Goal: Obtain resource: Obtain resource

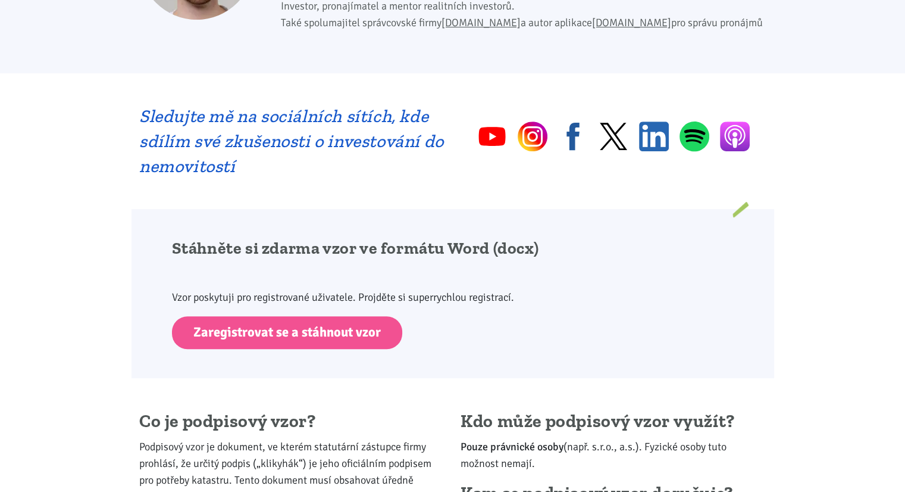
scroll to position [580, 0]
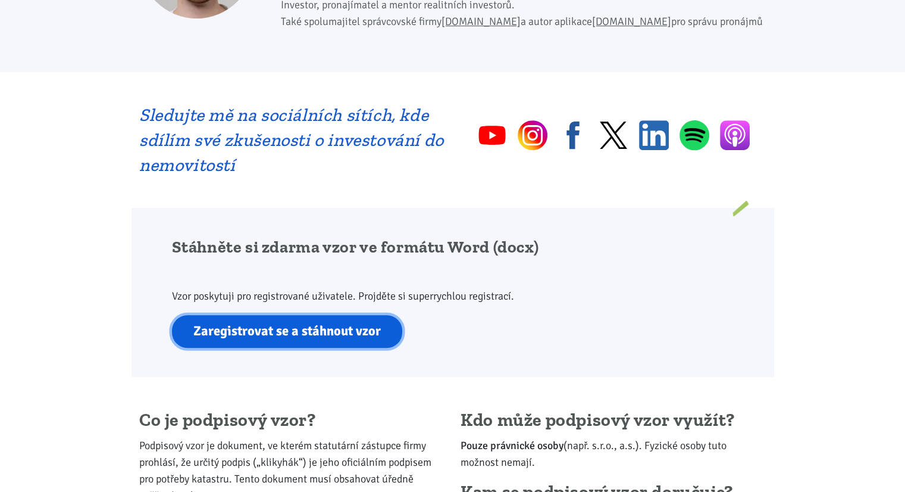
click at [220, 322] on link "Zaregistrovat se a stáhnout vzor" at bounding box center [287, 331] width 230 height 33
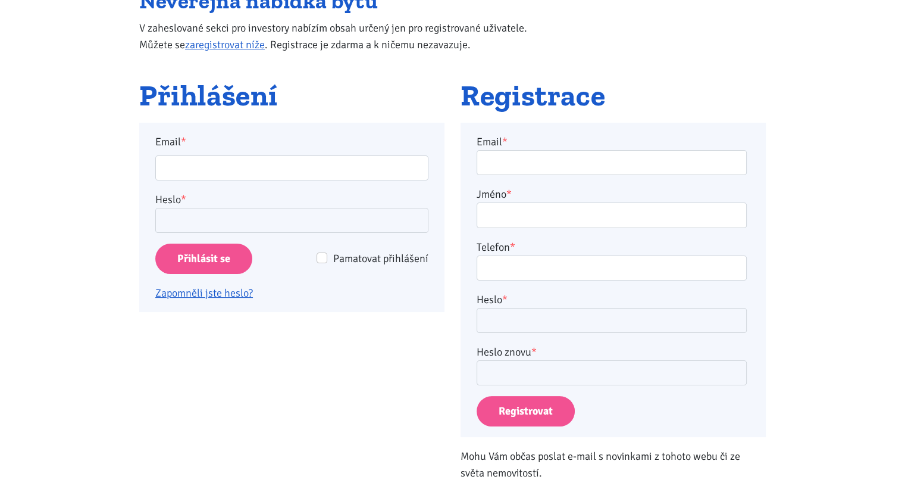
scroll to position [176, 0]
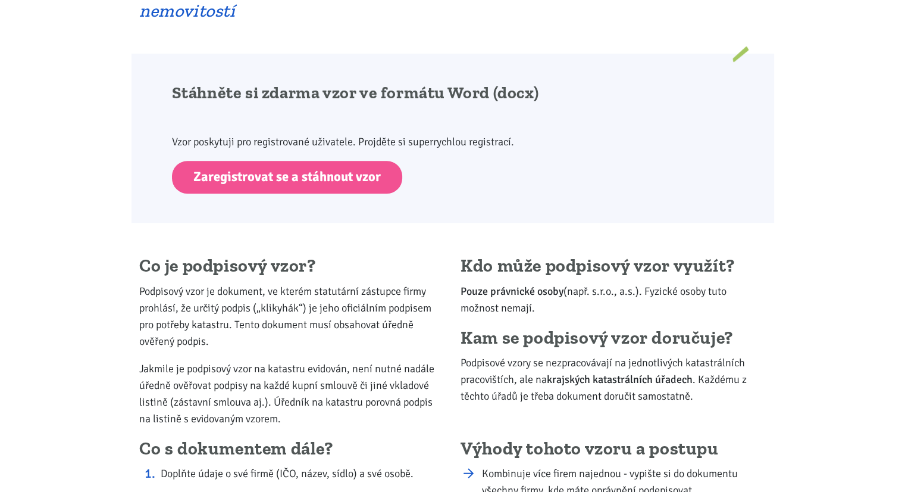
scroll to position [724, 0]
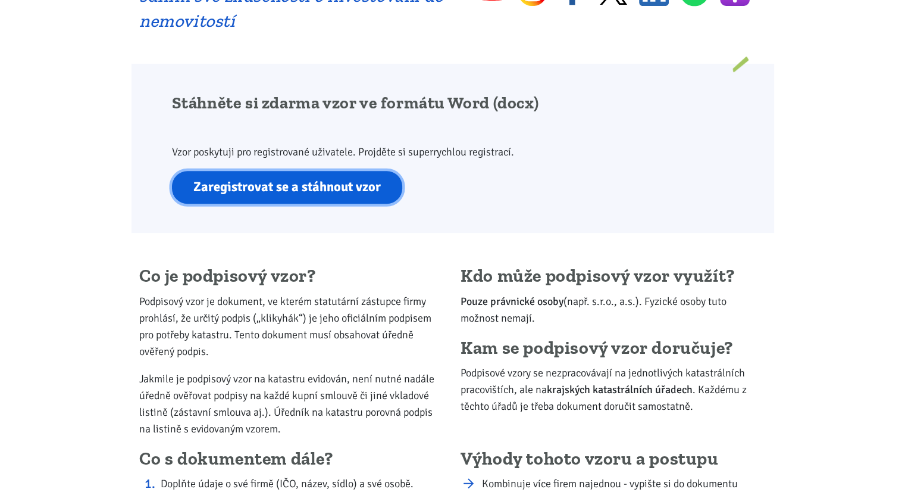
drag, startPoint x: 0, startPoint y: 0, endPoint x: 305, endPoint y: 198, distance: 363.6
click at [305, 198] on link "Zaregistrovat se a stáhnout vzor" at bounding box center [287, 187] width 230 height 33
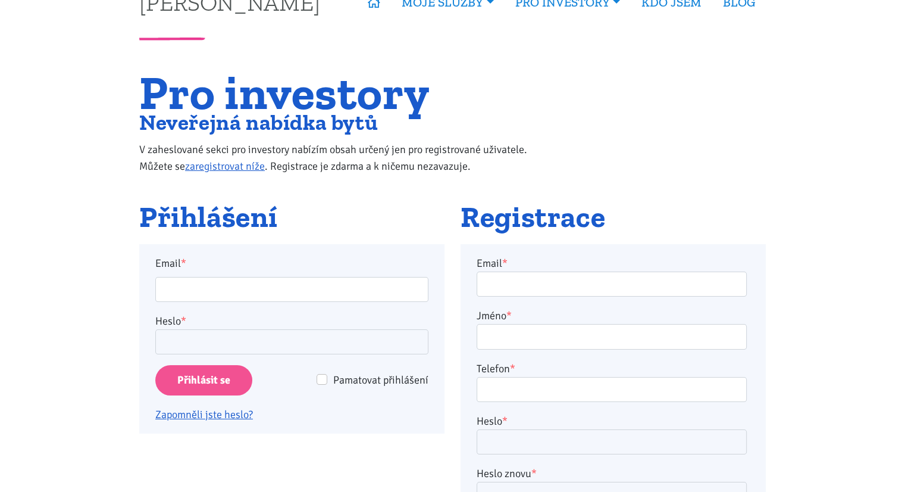
scroll to position [45, 0]
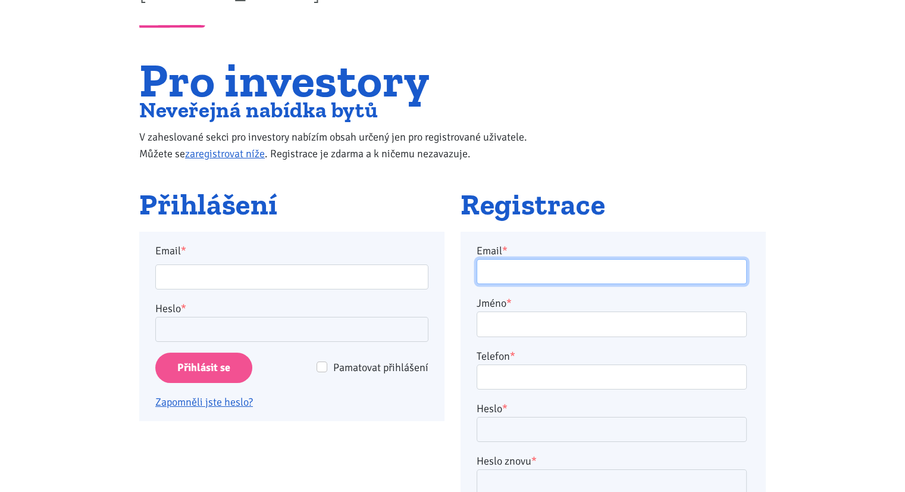
click at [514, 265] on input "Email *" at bounding box center [612, 272] width 270 height 26
type input "novotnej@seznam.cz"
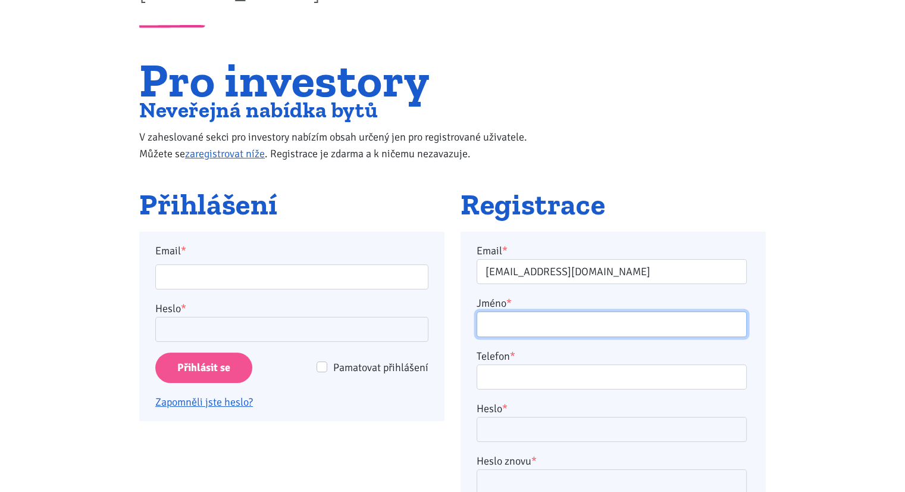
type input "Petr Novotný"
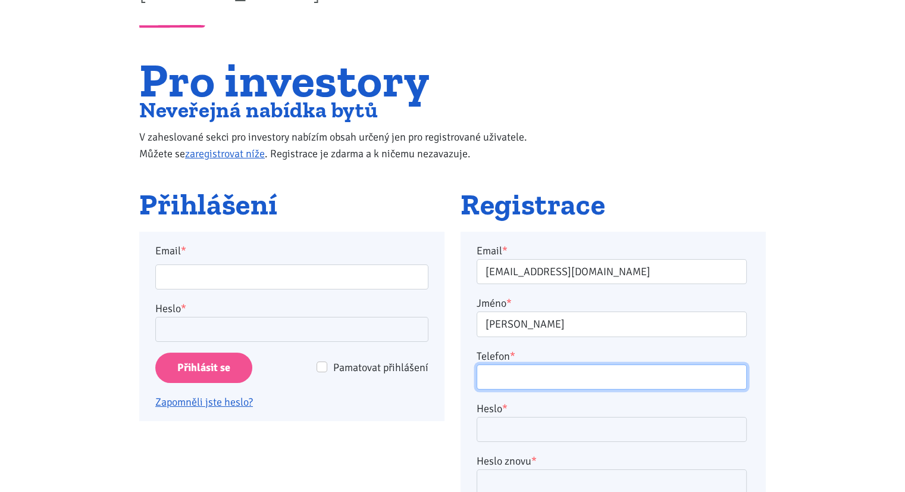
type input "724504254"
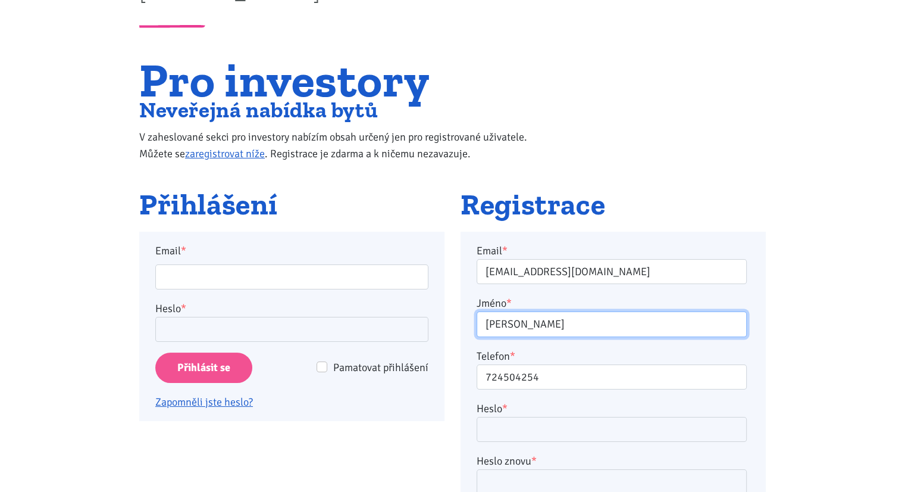
click at [553, 324] on input "Petr Novotný" at bounding box center [612, 324] width 270 height 26
type input "Jan Novotný"
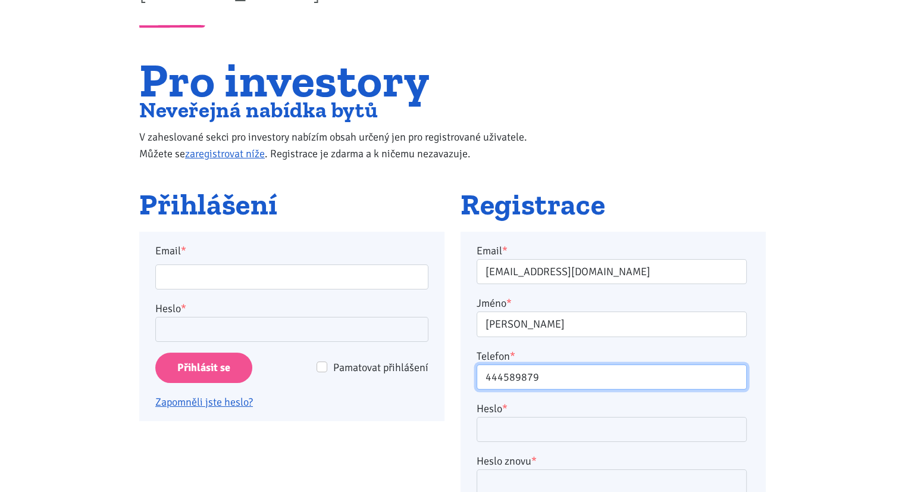
type input "444589879"
click at [593, 415] on div "Heslo *" at bounding box center [612, 421] width 270 height 42
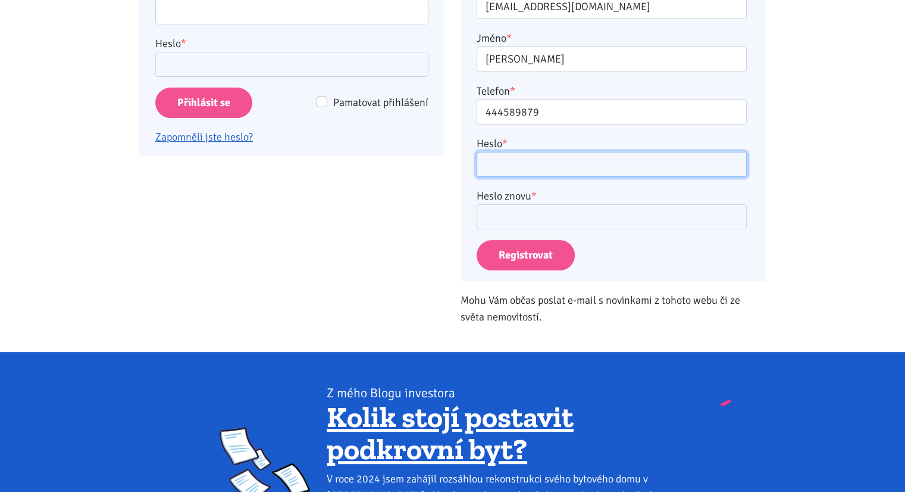
scroll to position [311, 0]
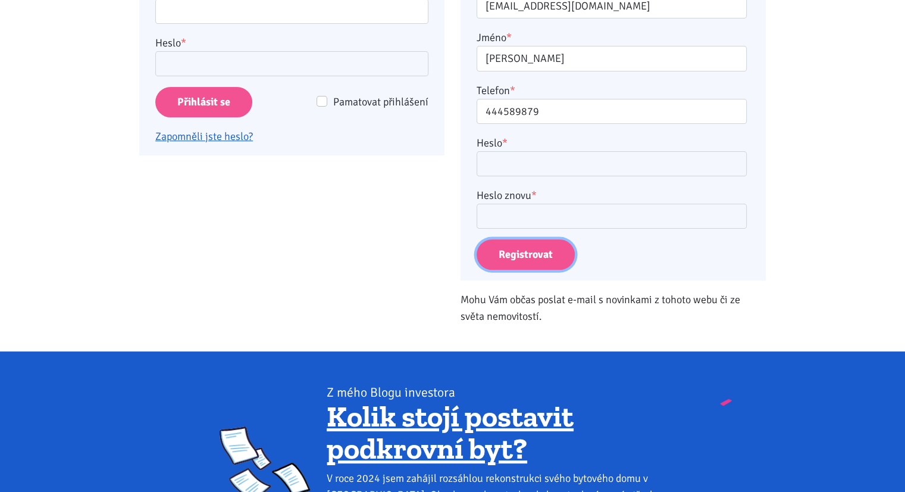
click at [501, 241] on button "Registrovat" at bounding box center [526, 254] width 98 height 30
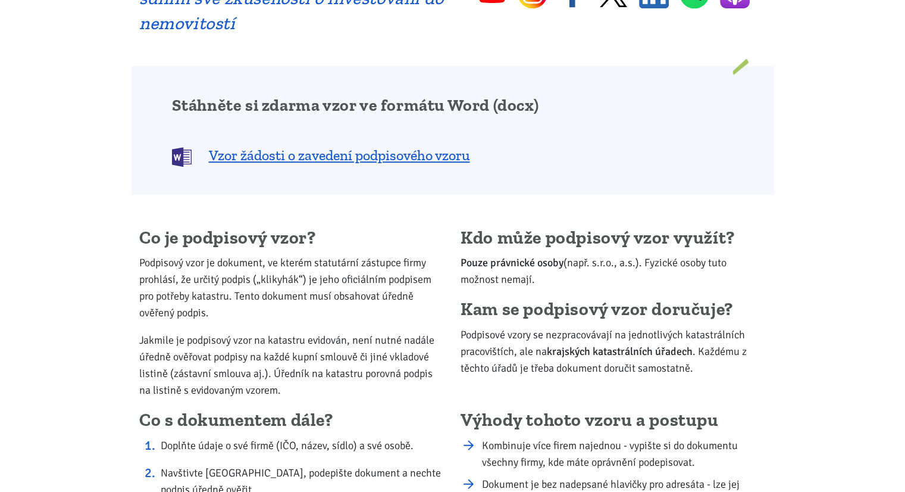
scroll to position [724, 0]
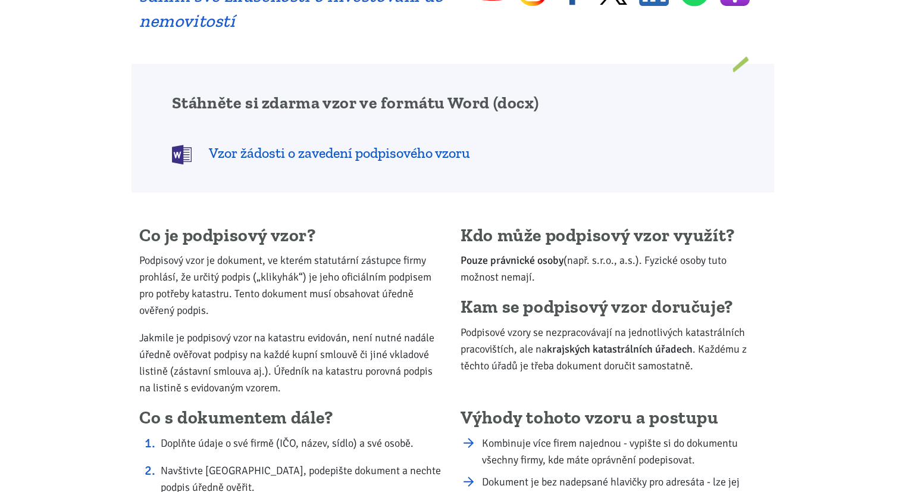
click at [237, 143] on span "Vzor žádosti o zavedení podpisového vzoru" at bounding box center [339, 152] width 261 height 19
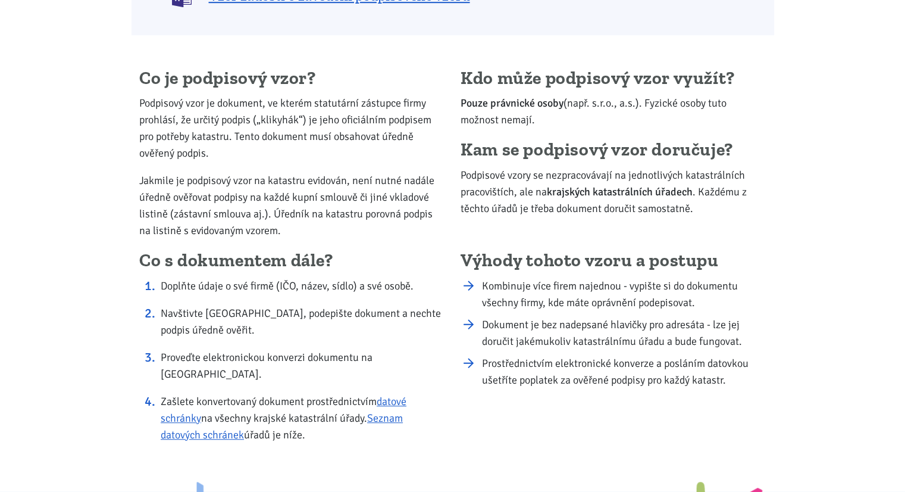
scroll to position [881, 0]
